Goal: Task Accomplishment & Management: Use online tool/utility

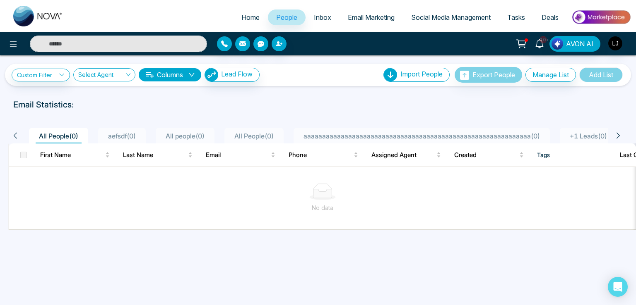
click at [239, 10] on link "Home" at bounding box center [250, 18] width 35 height 16
select select "*"
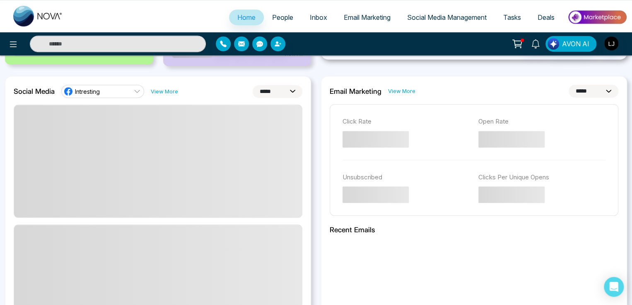
scroll to position [207, 0]
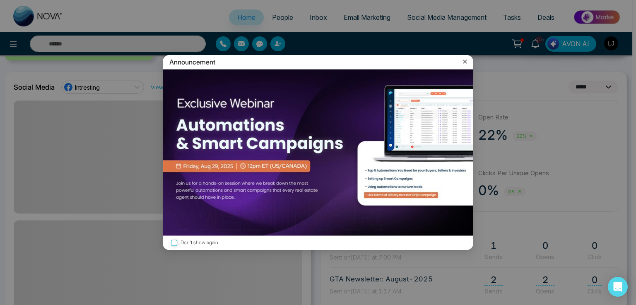
click at [468, 61] on icon at bounding box center [465, 62] width 8 height 8
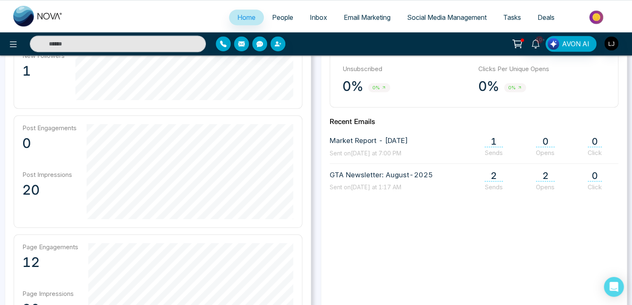
scroll to position [296, 0]
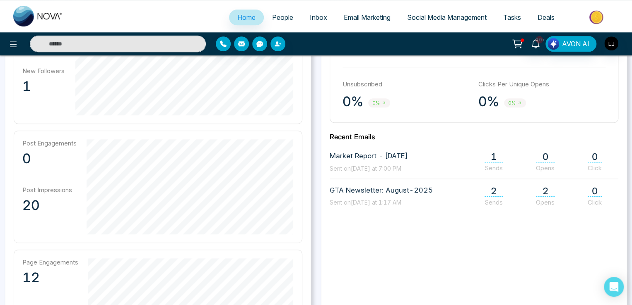
click at [428, 14] on span "Social Media Management" at bounding box center [446, 17] width 79 height 8
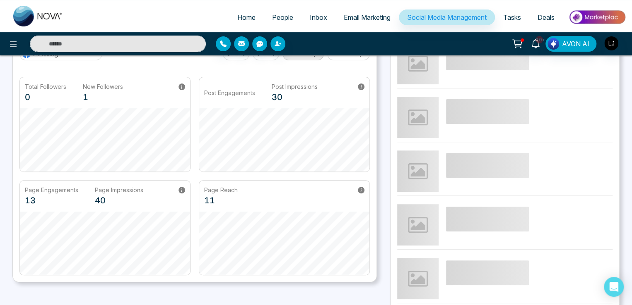
scroll to position [41, 0]
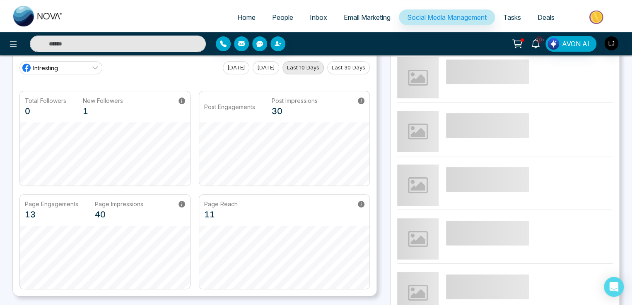
click at [223, 67] on button "[DATE]" at bounding box center [236, 67] width 26 height 13
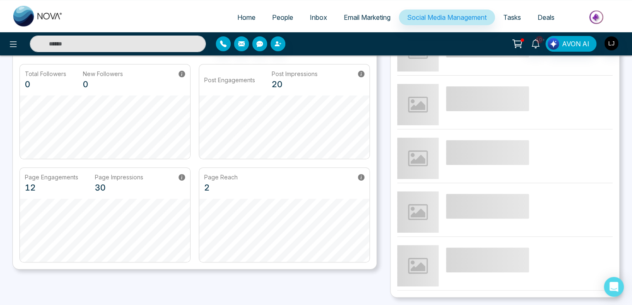
scroll to position [83, 0]
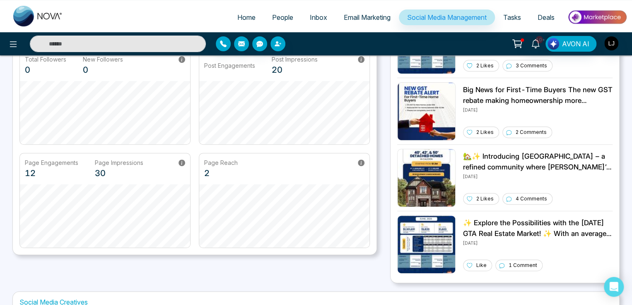
click at [273, 21] on span "People" at bounding box center [282, 17] width 21 height 8
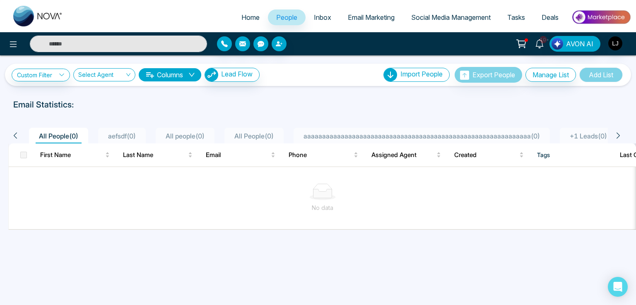
click at [376, 19] on span "Email Marketing" at bounding box center [371, 17] width 47 height 8
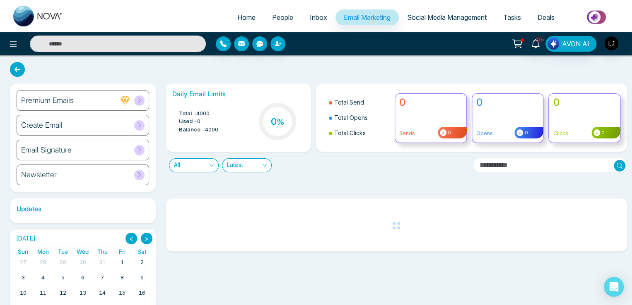
click at [128, 175] on div "Newsletter" at bounding box center [83, 175] width 132 height 21
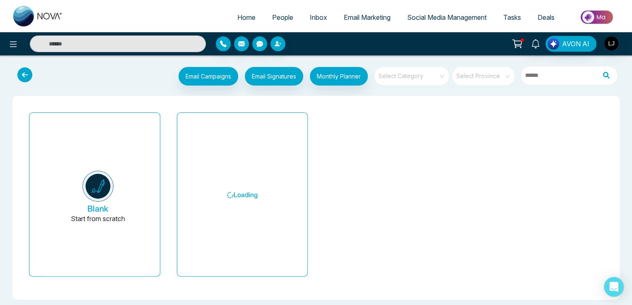
click at [419, 77] on input "search" at bounding box center [409, 73] width 60 height 12
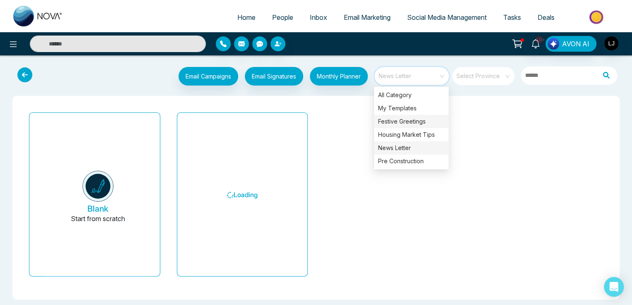
click at [392, 119] on div "Festive Greetings" at bounding box center [411, 121] width 75 height 13
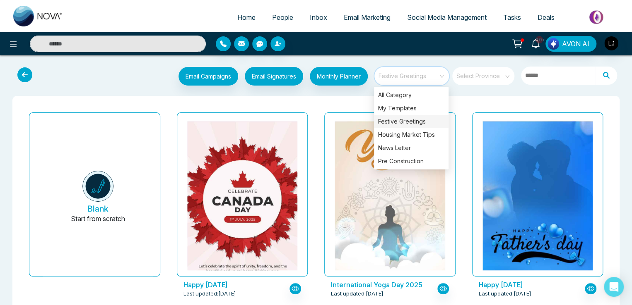
click at [516, 42] on icon at bounding box center [517, 44] width 12 height 12
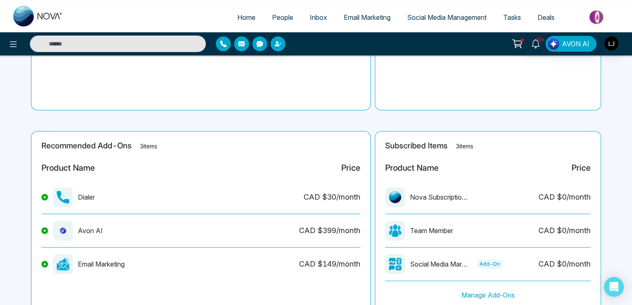
scroll to position [113, 0]
